Goal: Information Seeking & Learning: Learn about a topic

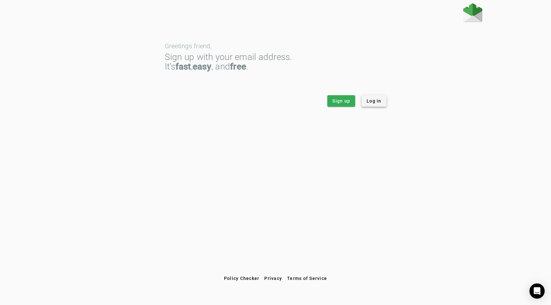
click at [371, 102] on span "Log in" at bounding box center [374, 101] width 15 height 6
click at [379, 100] on span "Log in" at bounding box center [374, 101] width 15 height 6
click at [367, 101] on span "Log in" at bounding box center [374, 101] width 15 height 6
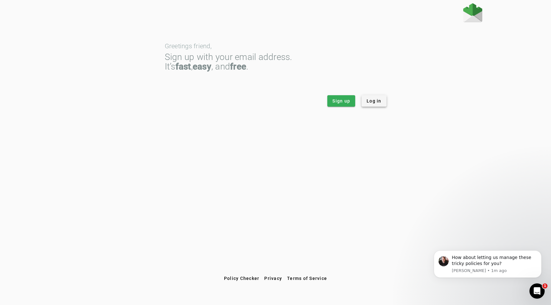
click at [374, 101] on span "Log in" at bounding box center [374, 101] width 15 height 6
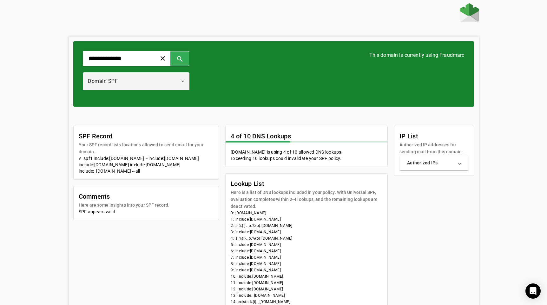
click at [441, 159] on mat-panel-title "Authorized IPs" at bounding box center [430, 162] width 46 height 6
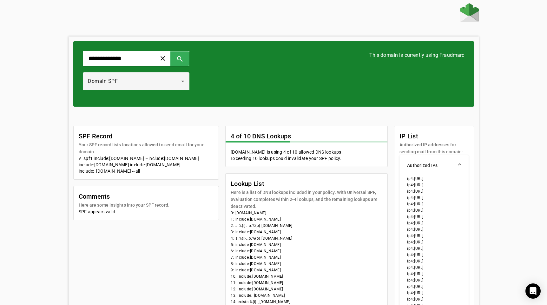
click at [308, 254] on li "7: include:sendgrid.net" at bounding box center [306, 257] width 152 height 6
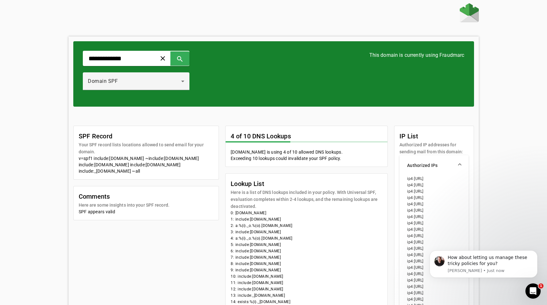
scroll to position [14, 0]
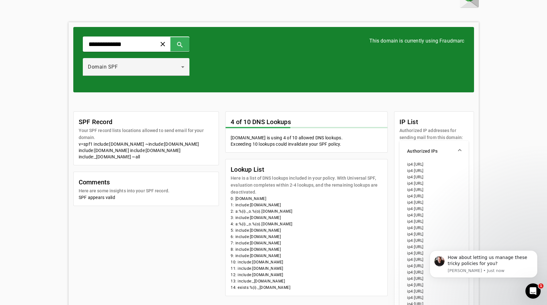
click at [453, 148] on mat-panel-title "Authorized IPs" at bounding box center [430, 151] width 46 height 6
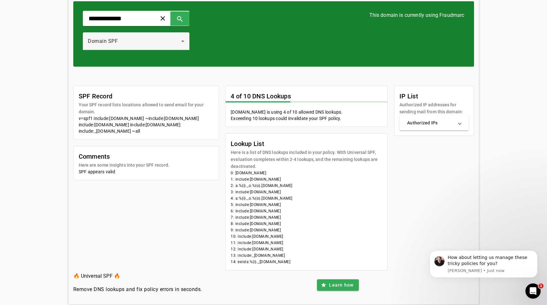
scroll to position [0, 0]
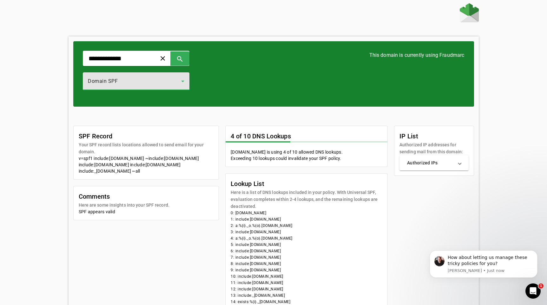
click at [184, 81] on icon at bounding box center [182, 82] width 3 height 2
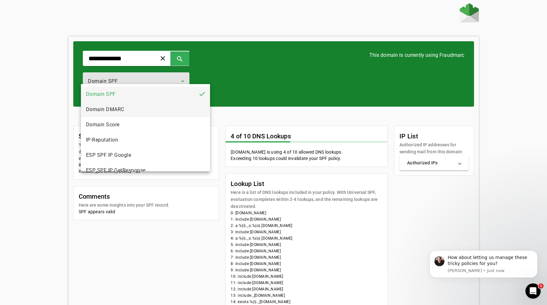
click at [170, 107] on mat-option "Domain DMARC" at bounding box center [145, 109] width 129 height 15
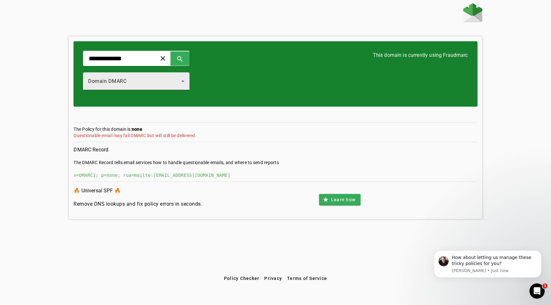
click at [190, 79] on div "Domain DMARC" at bounding box center [136, 81] width 107 height 18
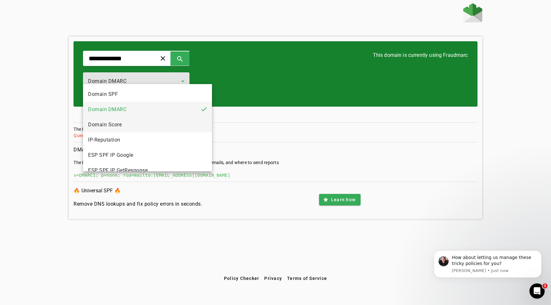
click at [173, 126] on mat-option "Domain Score" at bounding box center [147, 124] width 129 height 15
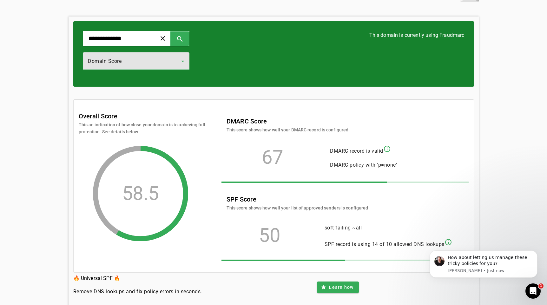
scroll to position [29, 0]
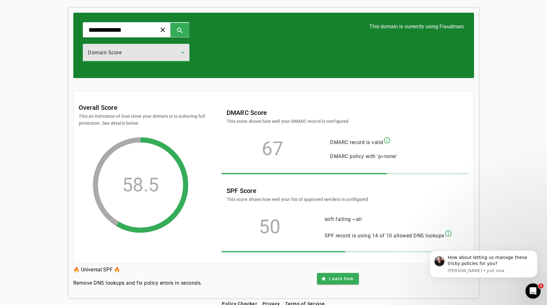
click at [181, 49] on div "Domain Score" at bounding box center [134, 53] width 93 height 8
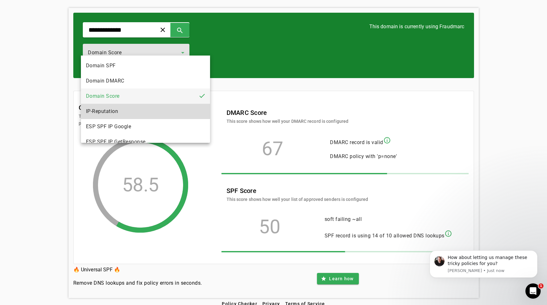
click at [158, 115] on mat-option "IP-Reputation" at bounding box center [145, 111] width 129 height 15
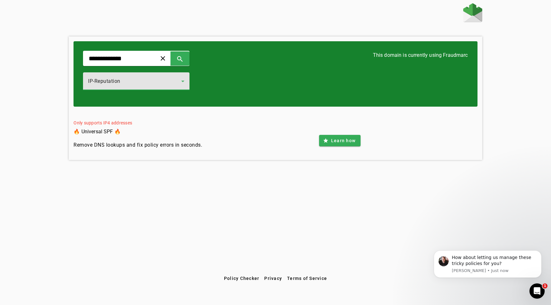
click at [187, 77] on icon at bounding box center [183, 81] width 8 height 8
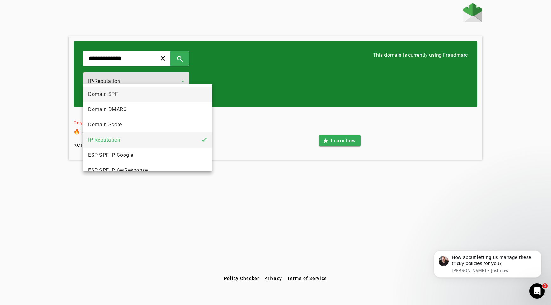
click at [145, 95] on mat-option "Domain SPF" at bounding box center [147, 94] width 129 height 15
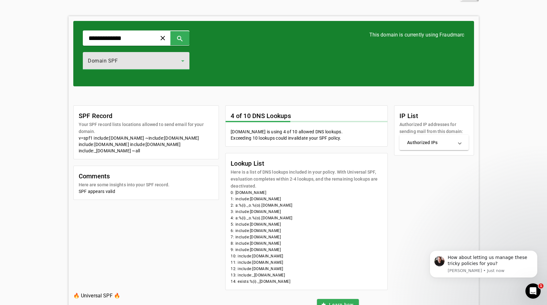
scroll to position [24, 0]
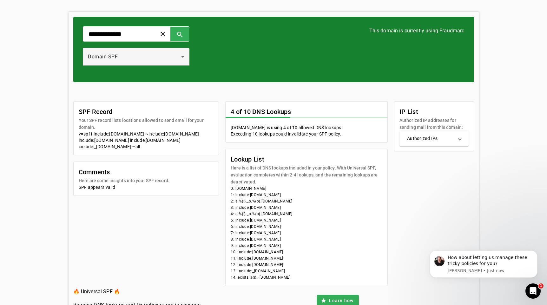
drag, startPoint x: 322, startPoint y: 264, endPoint x: 241, endPoint y: 222, distance: 91.5
click at [241, 274] on li "14: exists:%{i}._spf.mta.salesforce.com" at bounding box center [306, 277] width 152 height 6
click at [387, 215] on mat-card-content "0: cordiance.com 1: include:universalspf.org 2: a:%{i}._o.%{o}.y.0.universalspf…" at bounding box center [306, 235] width 162 height 100
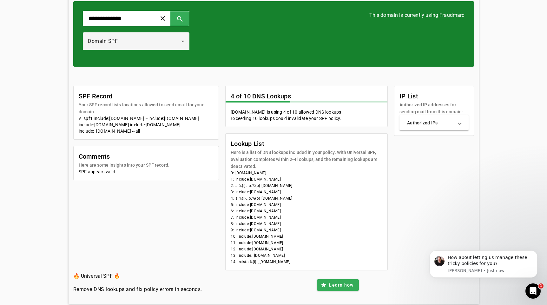
scroll to position [0, 0]
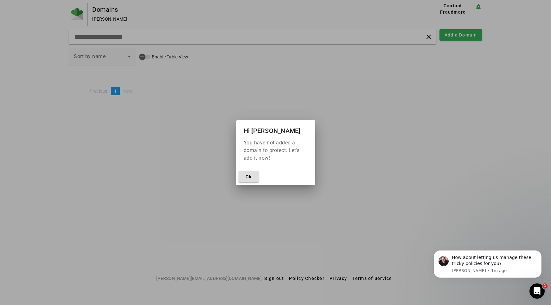
click at [341, 220] on div at bounding box center [275, 152] width 551 height 305
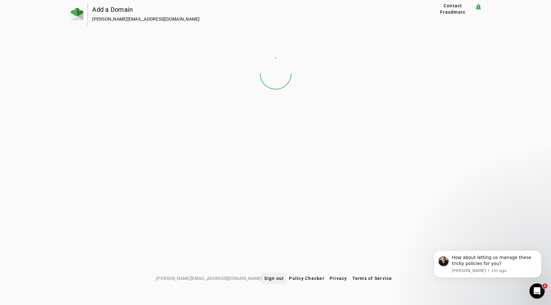
click at [262, 274] on span at bounding box center [274, 277] width 25 height 15
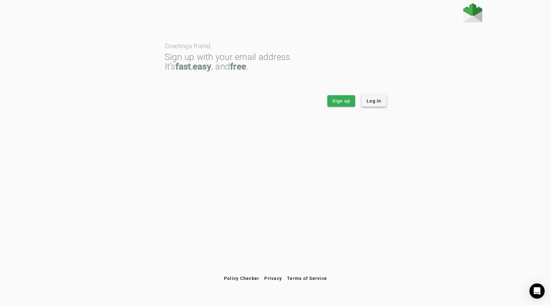
click at [381, 101] on span "Log in" at bounding box center [374, 101] width 15 height 6
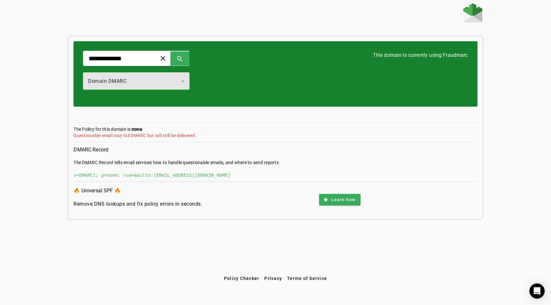
click at [187, 78] on icon at bounding box center [183, 81] width 8 height 8
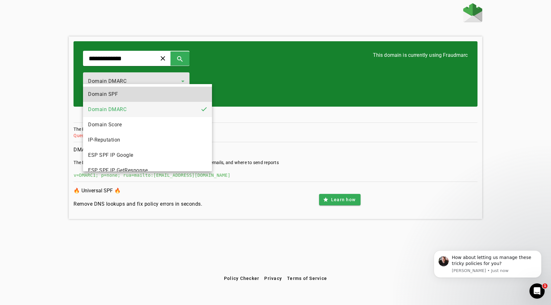
click at [173, 97] on mat-option "Domain SPF" at bounding box center [147, 94] width 129 height 15
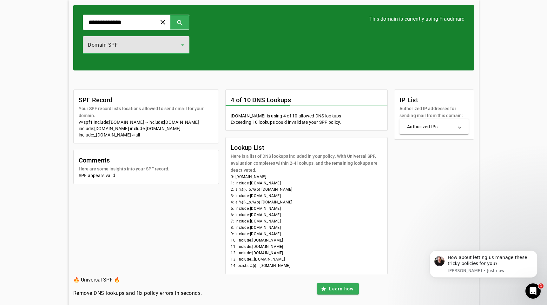
scroll to position [40, 0]
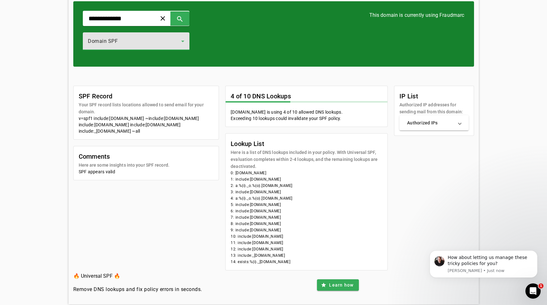
click at [107, 168] on mat-card-content "SPF appears valid" at bounding box center [146, 173] width 145 height 11
click at [425, 121] on mat-expansion-panel-header "Authorized IPs" at bounding box center [433, 122] width 69 height 15
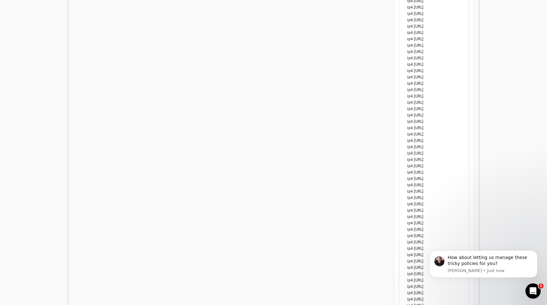
scroll to position [417, 0]
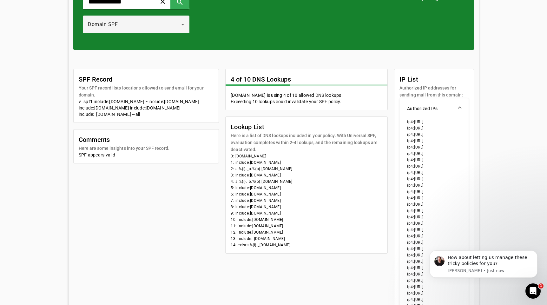
scroll to position [0, 0]
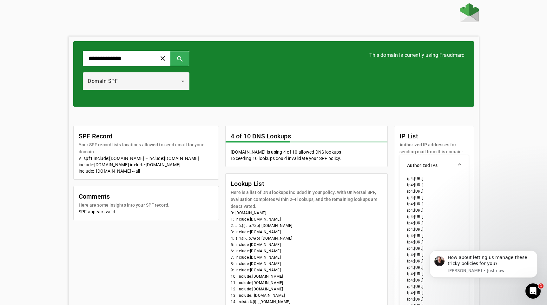
click at [458, 162] on span "Authorized IPs" at bounding box center [432, 165] width 51 height 6
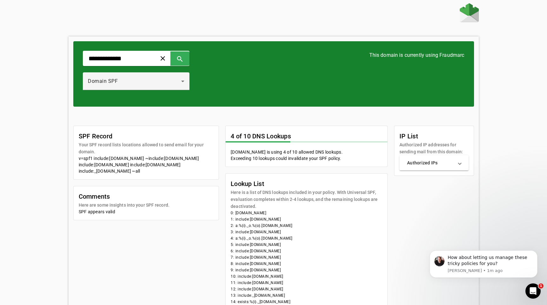
scroll to position [40, 0]
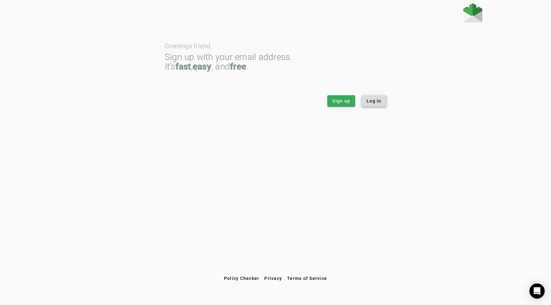
click at [370, 102] on span "Log in" at bounding box center [374, 101] width 15 height 6
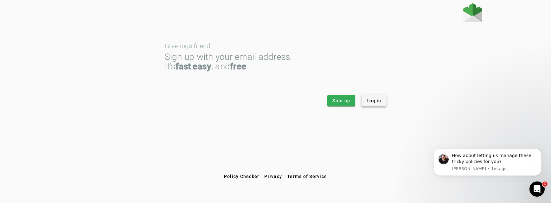
click at [374, 102] on span "Log in" at bounding box center [374, 101] width 15 height 6
click at [528, 69] on div "Greetings friend, Sign up with your email address. It’s fast , easy , and free …" at bounding box center [275, 87] width 551 height 168
